Goal: Find specific page/section: Find specific page/section

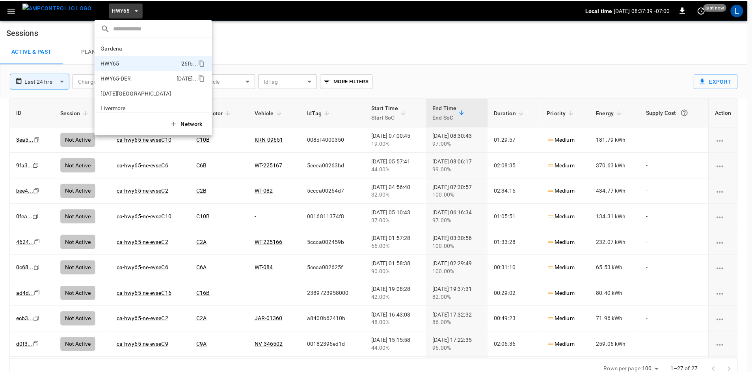
scroll to position [13, 0]
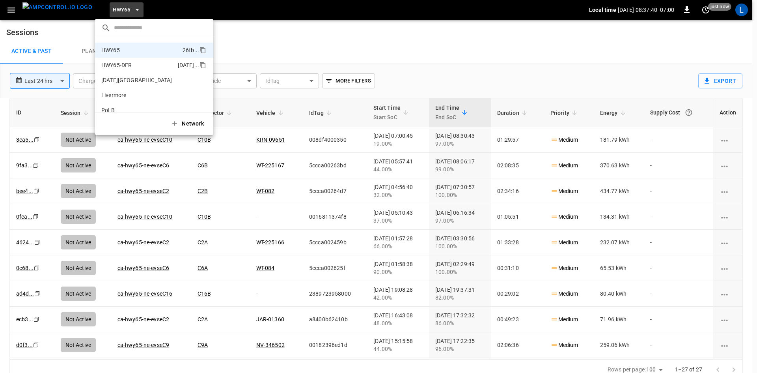
click at [128, 67] on p "HWY65-DER" at bounding box center [116, 65] width 30 height 8
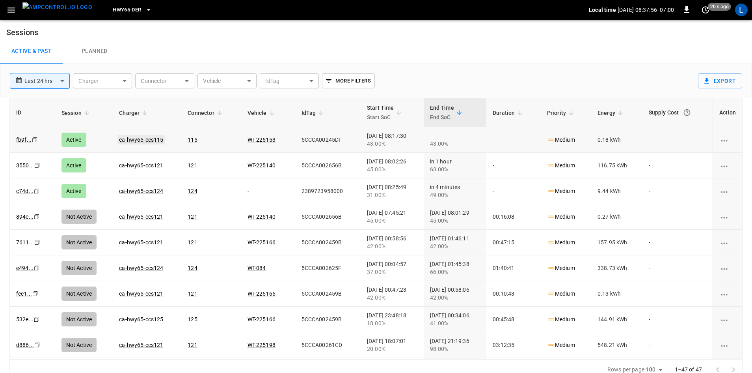
click at [144, 142] on link "ca-hwy65-ccs115" at bounding box center [140, 139] width 47 height 9
click at [147, 167] on link "ca-hwy65-ccs115" at bounding box center [140, 164] width 47 height 9
click at [153, 140] on link "ca-hwy65-ccs121" at bounding box center [140, 139] width 47 height 9
click at [153, 164] on link "ca-hwy65-ccs115" at bounding box center [140, 164] width 47 height 9
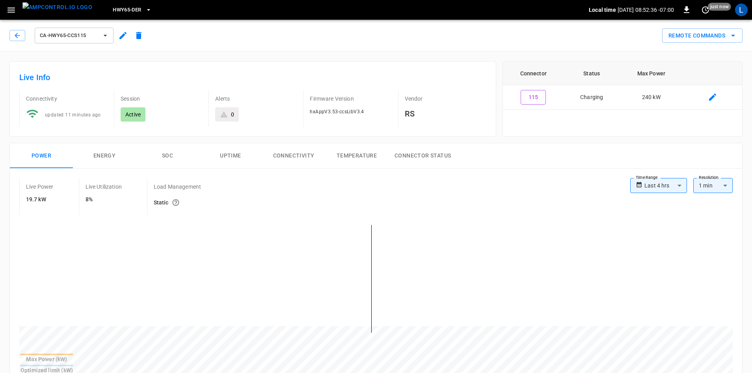
click at [16, 7] on button "button" at bounding box center [11, 10] width 16 height 15
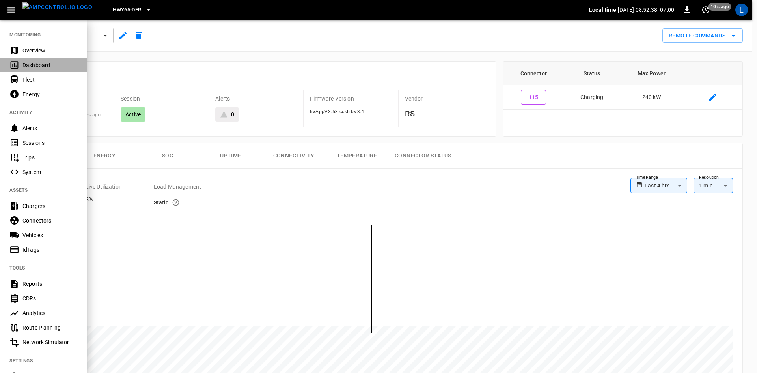
click at [47, 64] on div "Dashboard" at bounding box center [49, 65] width 55 height 8
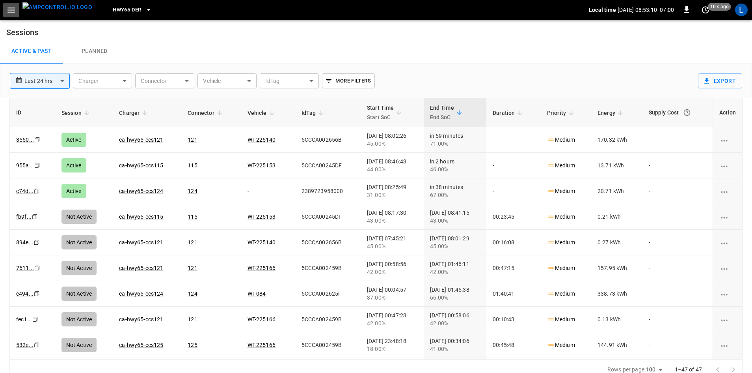
click at [10, 9] on icon "button" at bounding box center [11, 10] width 10 height 10
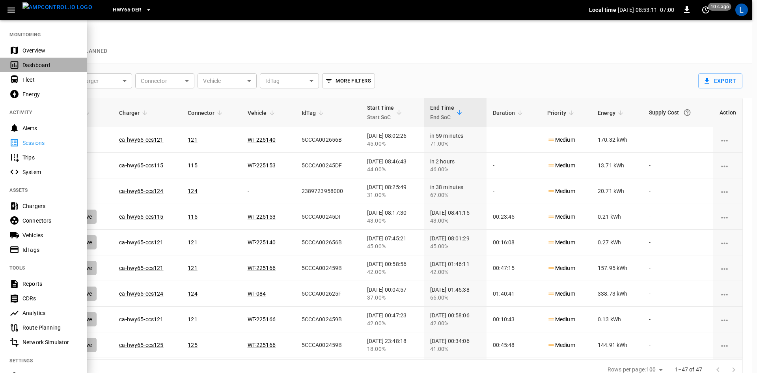
click at [37, 67] on div "Dashboard" at bounding box center [49, 65] width 55 height 8
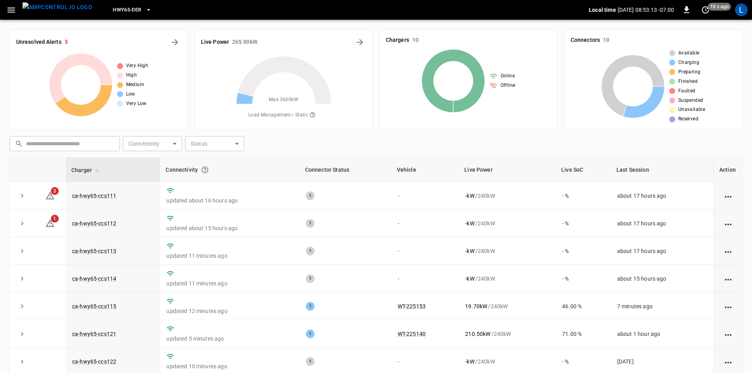
click at [18, 11] on button "button" at bounding box center [11, 10] width 16 height 15
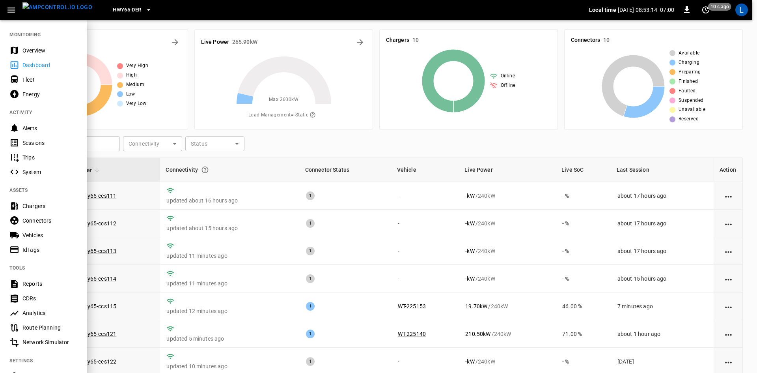
click at [39, 144] on div "Sessions" at bounding box center [49, 143] width 55 height 8
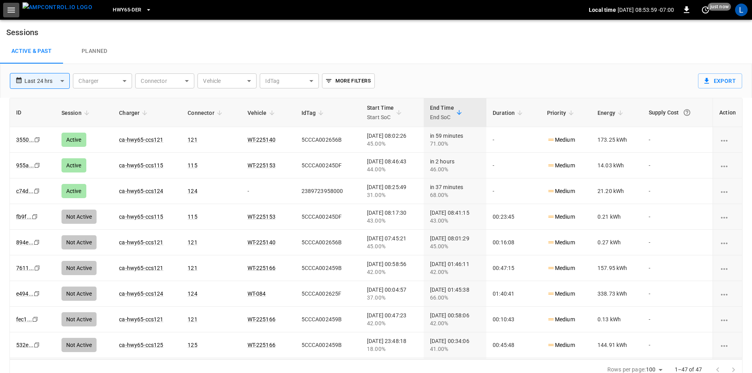
click at [7, 8] on icon "button" at bounding box center [11, 10] width 10 height 10
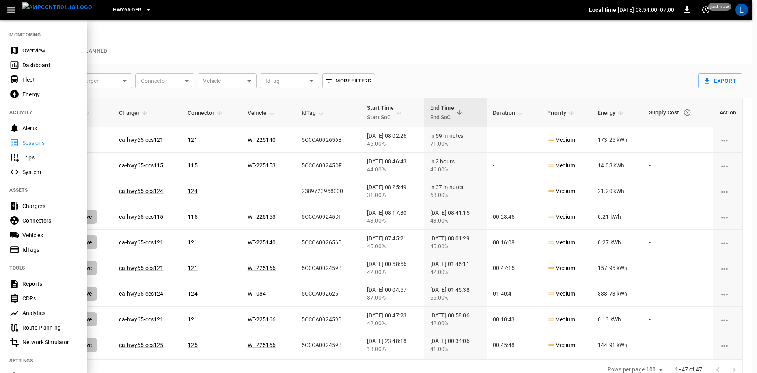
click at [48, 64] on div "Dashboard" at bounding box center [49, 65] width 55 height 8
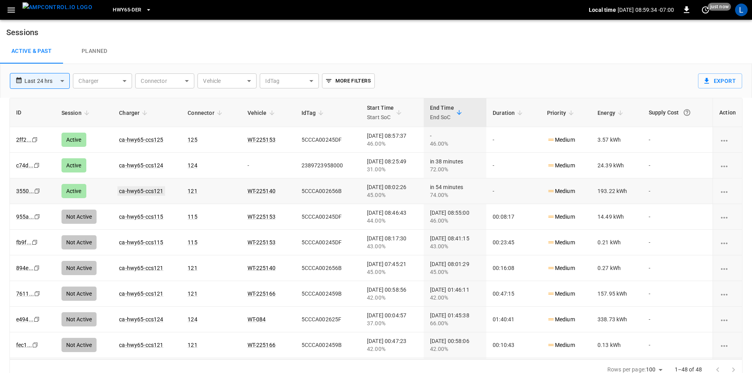
click at [150, 190] on link "ca-hwy65-ccs121" at bounding box center [140, 190] width 47 height 9
